Goal: Navigation & Orientation: Find specific page/section

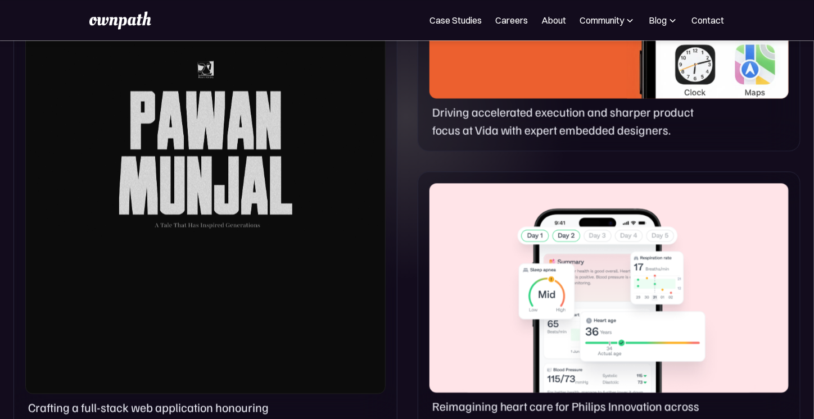
scroll to position [728, 0]
click at [194, 226] on div at bounding box center [205, 141] width 360 height 505
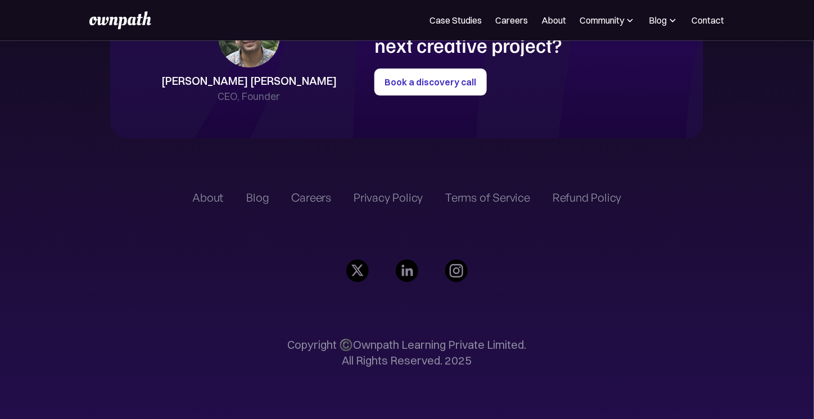
scroll to position [2626, 0]
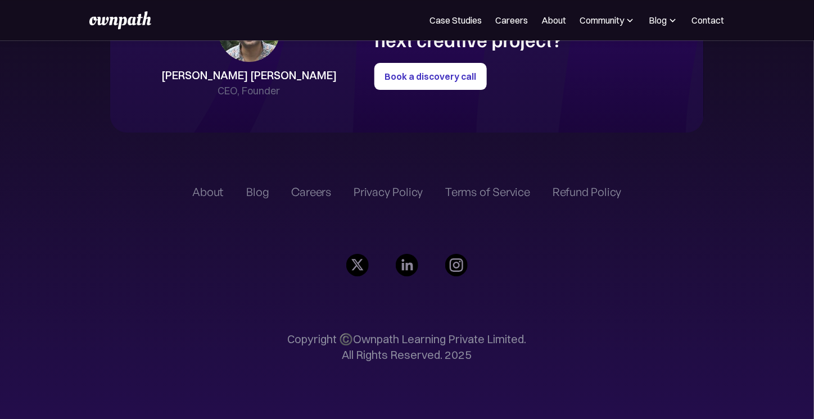
click at [319, 190] on div "Careers" at bounding box center [312, 192] width 40 height 13
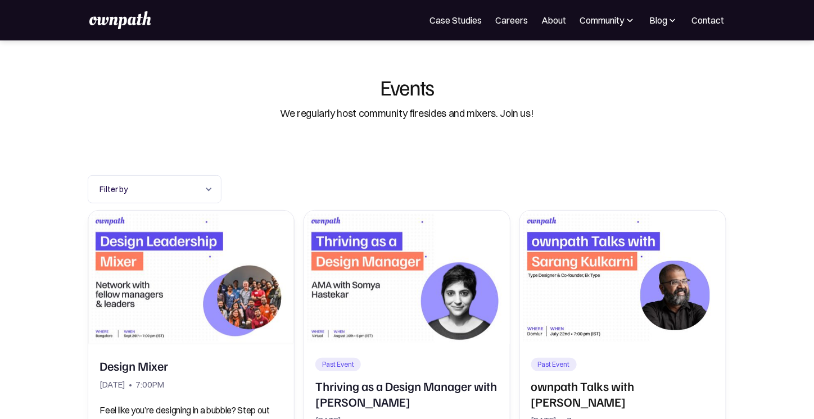
click at [668, 15] on img at bounding box center [672, 20] width 11 height 11
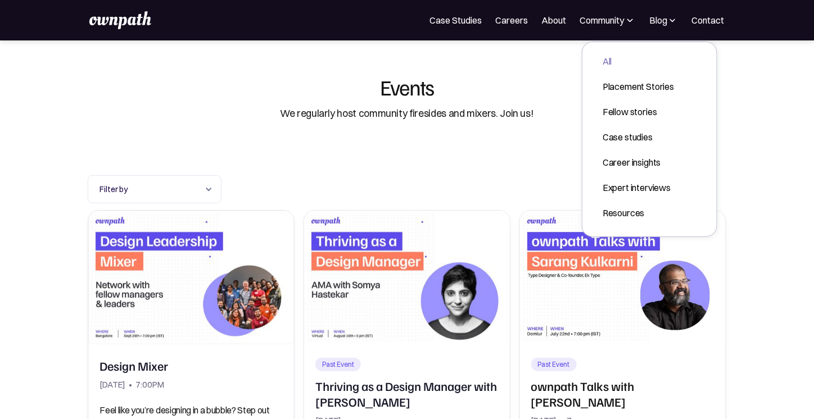
click at [619, 60] on div "All" at bounding box center [638, 61] width 71 height 13
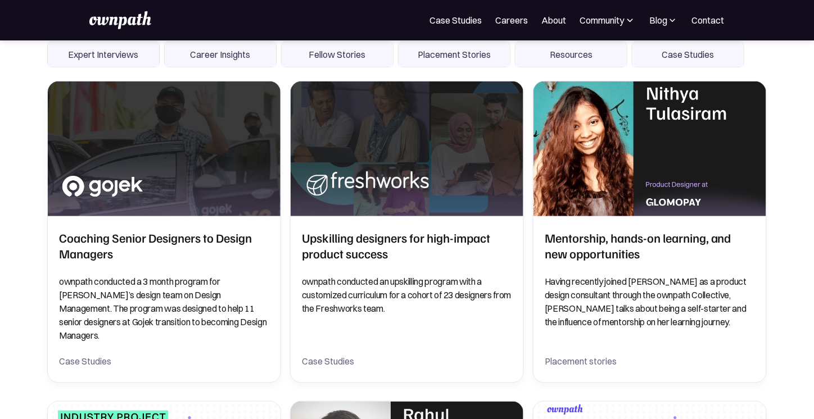
scroll to position [176, 0]
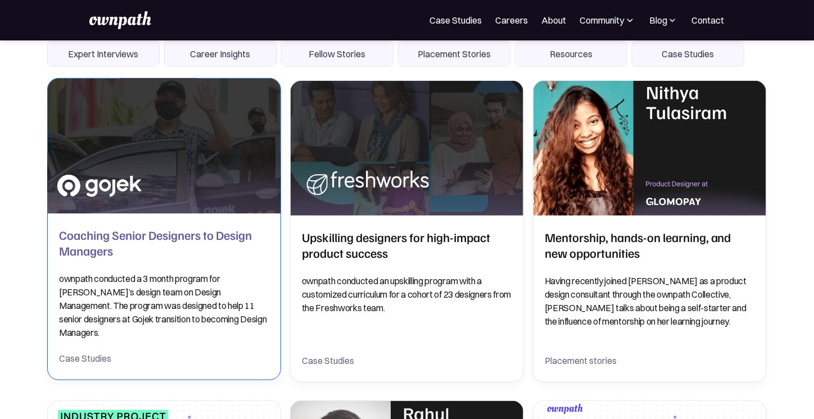
click at [107, 244] on h2 "Coaching Senior Designers to Design Managers" at bounding box center [164, 242] width 210 height 31
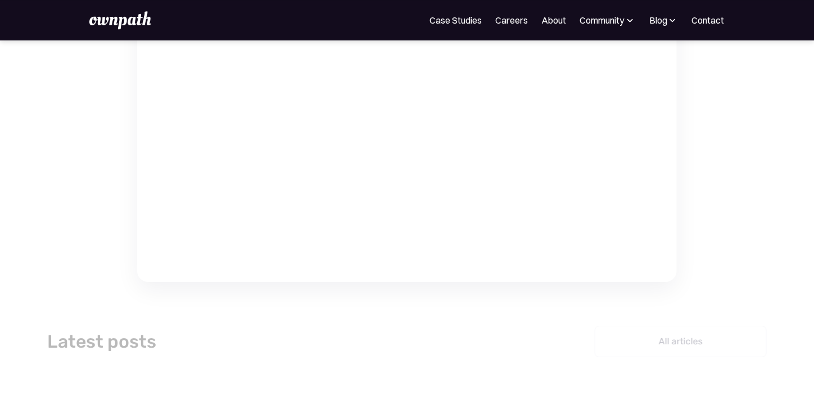
scroll to position [3969, 0]
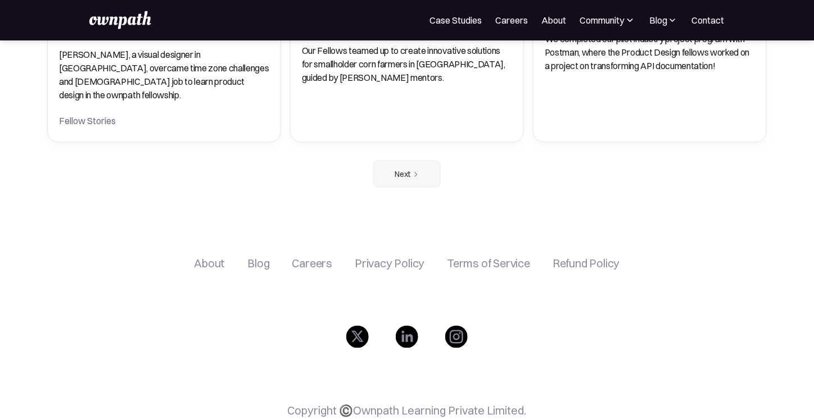
scroll to position [1949, 0]
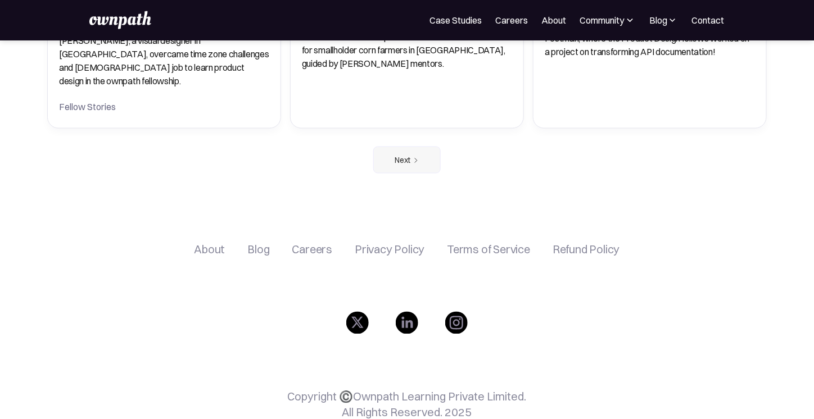
click at [305, 243] on div "Careers" at bounding box center [312, 249] width 40 height 13
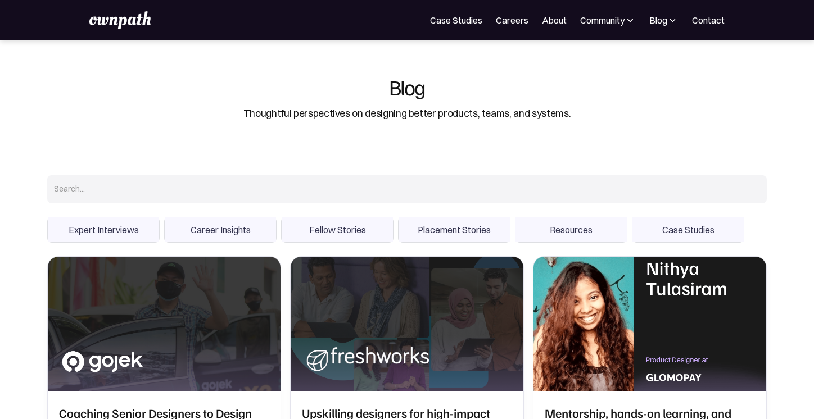
scroll to position [1942, 0]
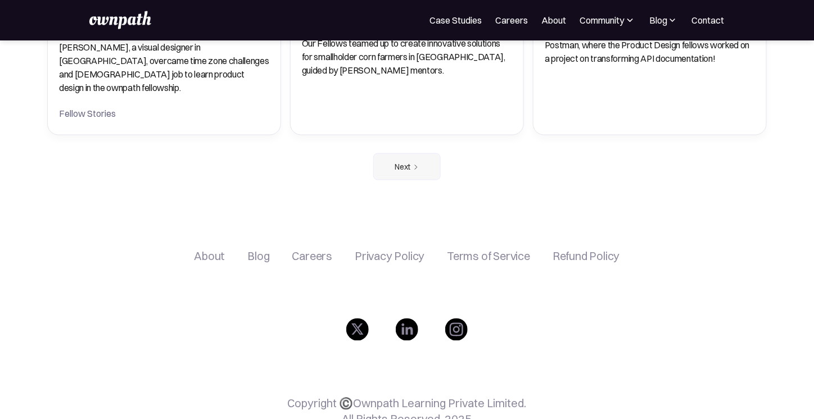
click at [217, 250] on div "About" at bounding box center [209, 256] width 31 height 13
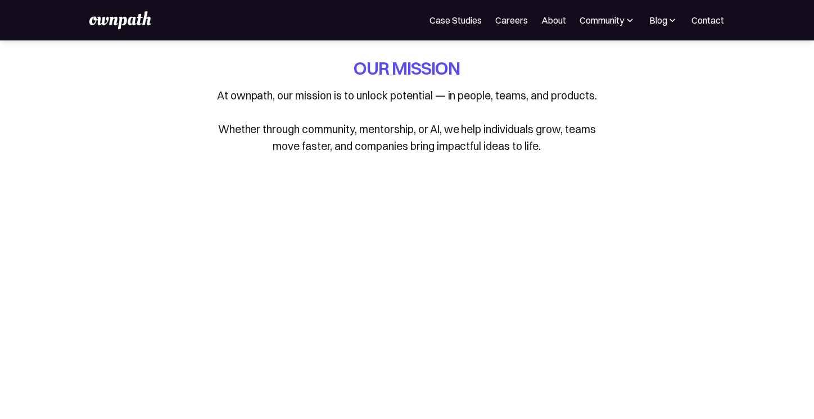
scroll to position [10, 0]
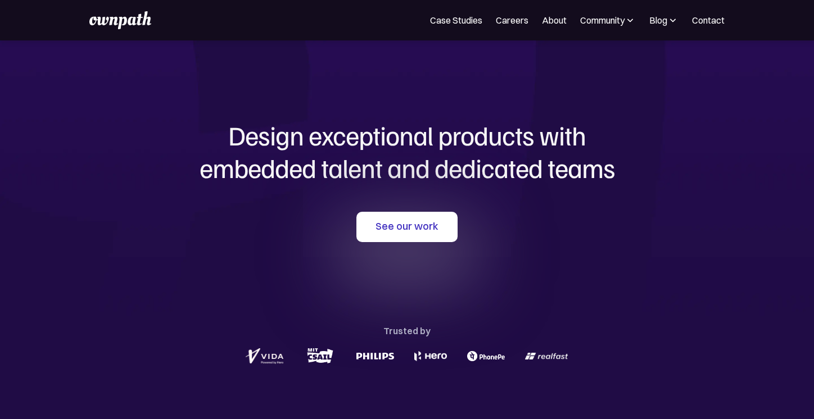
scroll to position [2376, 0]
